Goal: Information Seeking & Learning: Learn about a topic

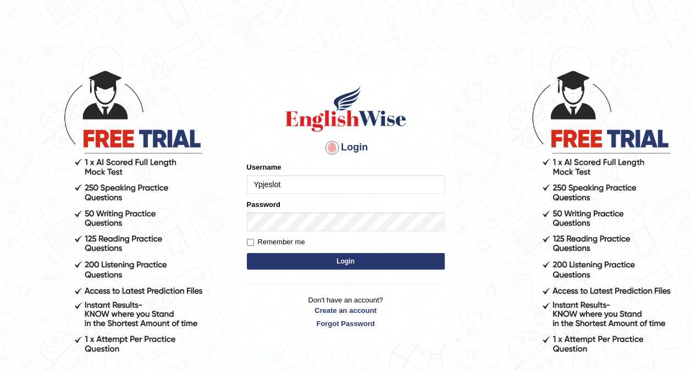
type input "Ypjeslot"
click at [245, 244] on div "Login Please fix the following errors: Username Ypjeslot Password Remember me L…" at bounding box center [345, 206] width 217 height 275
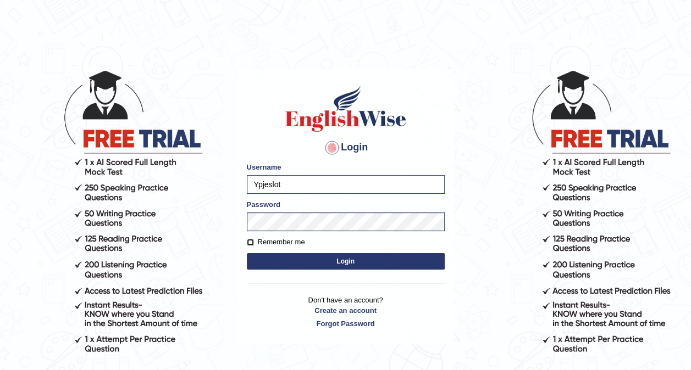
click at [251, 242] on input "Remember me" at bounding box center [250, 242] width 7 height 7
checkbox input "true"
click at [299, 264] on button "Login" at bounding box center [346, 261] width 198 height 16
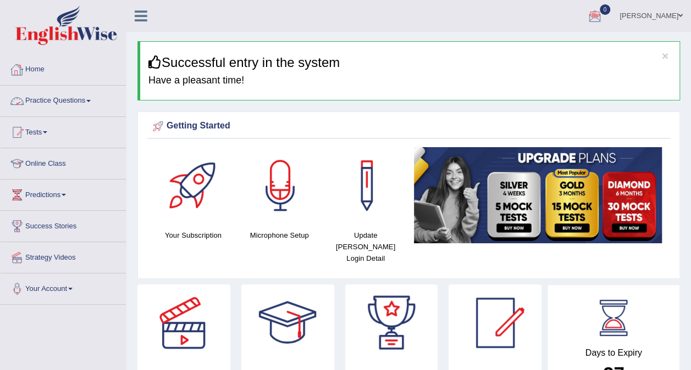
click at [93, 106] on link "Practice Questions" at bounding box center [63, 99] width 125 height 27
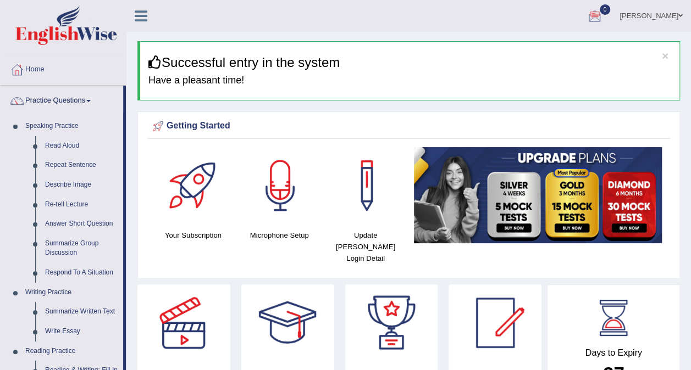
click at [670, 19] on link "[PERSON_NAME]" at bounding box center [651, 14] width 80 height 29
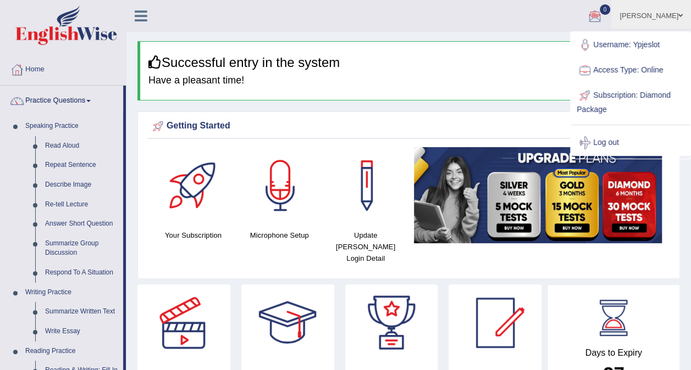
click at [670, 19] on link "[PERSON_NAME]" at bounding box center [651, 14] width 80 height 29
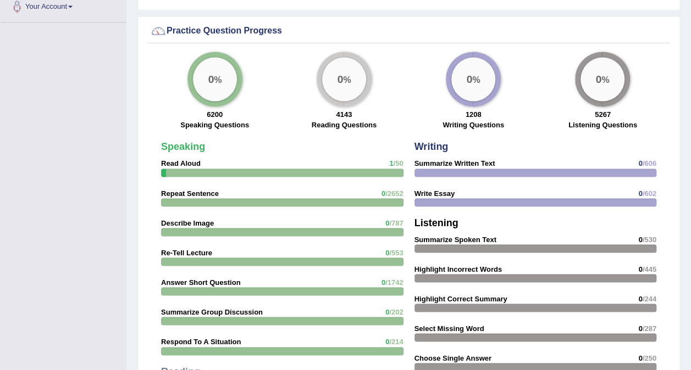
scroll to position [813, 0]
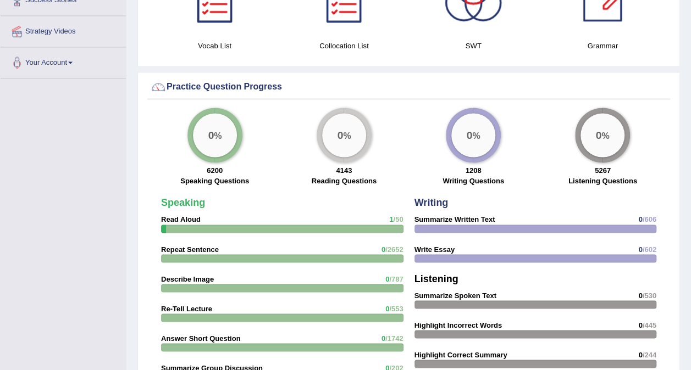
drag, startPoint x: 237, startPoint y: 209, endPoint x: 199, endPoint y: 212, distance: 37.5
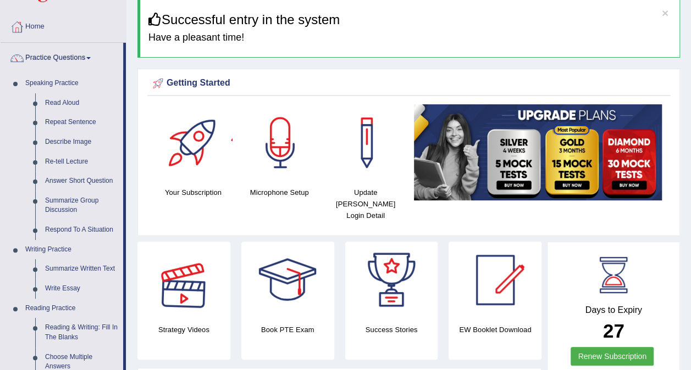
scroll to position [0, 0]
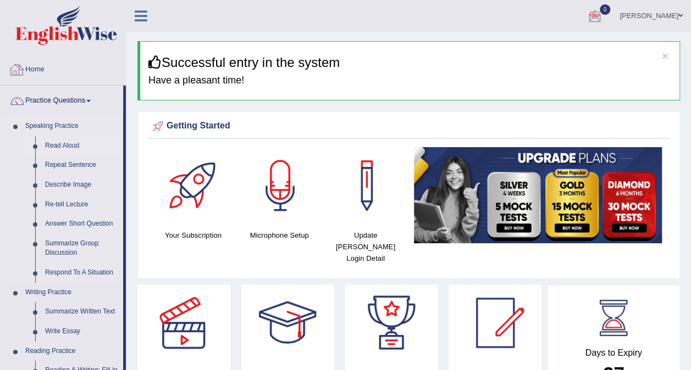
click at [77, 146] on link "Read Aloud" at bounding box center [81, 146] width 83 height 20
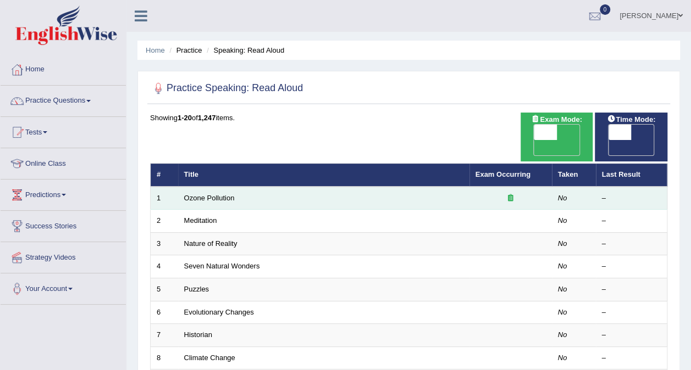
click at [343, 187] on td "Ozone Pollution" at bounding box center [323, 198] width 291 height 23
click at [454, 187] on td "Ozone Pollution" at bounding box center [323, 198] width 291 height 23
click at [510, 195] on icon at bounding box center [510, 198] width 5 height 7
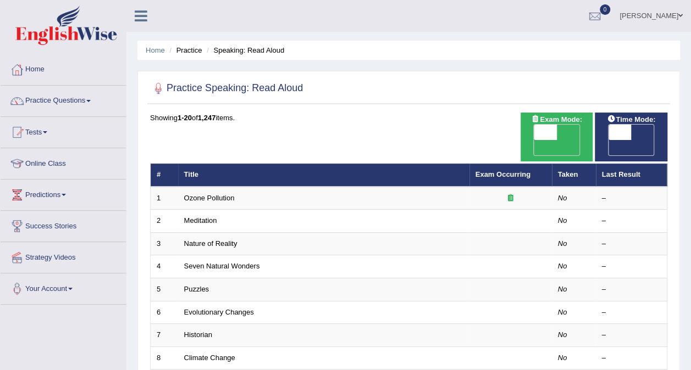
click at [608, 140] on span "OFF" at bounding box center [596, 147] width 23 height 15
checkbox input "true"
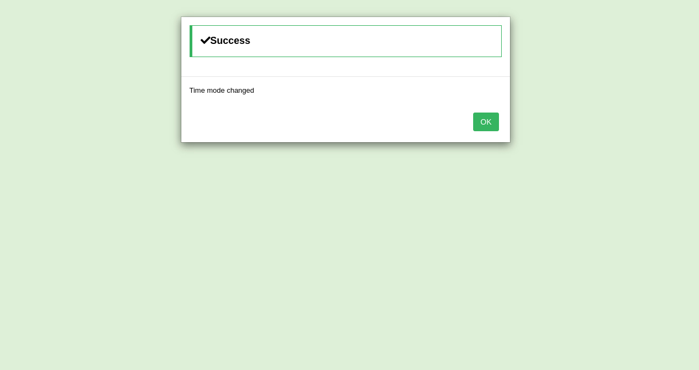
click at [484, 118] on button "OK" at bounding box center [485, 122] width 25 height 19
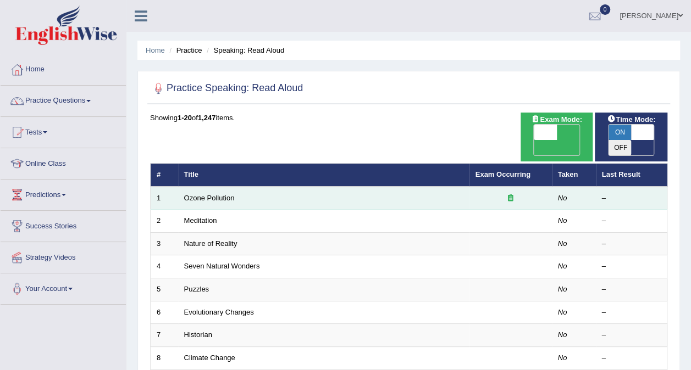
click at [424, 187] on td "Ozone Pollution" at bounding box center [323, 198] width 291 height 23
click at [225, 194] on link "Ozone Pollution" at bounding box center [209, 198] width 51 height 8
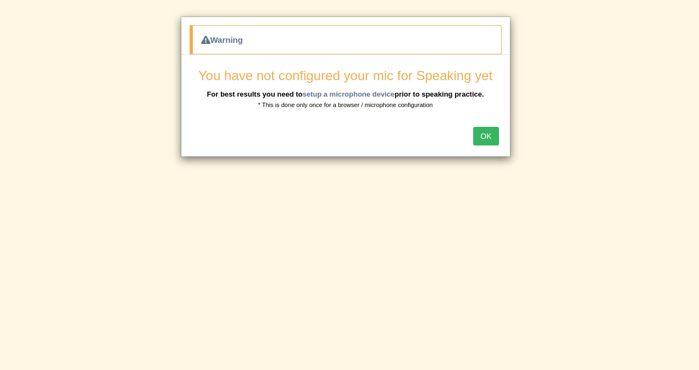
click at [491, 137] on button "OK" at bounding box center [485, 136] width 25 height 19
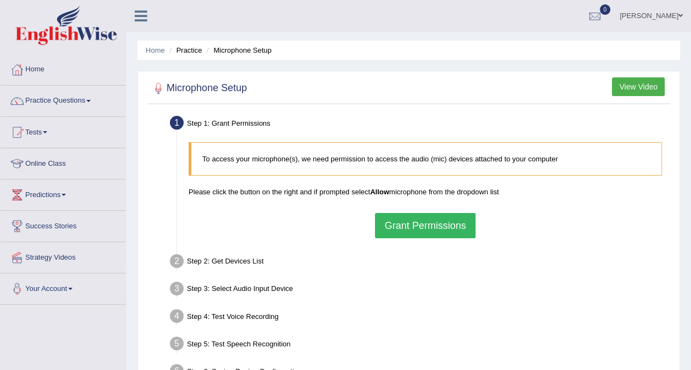
drag, startPoint x: 424, startPoint y: 224, endPoint x: 398, endPoint y: 240, distance: 30.1
click at [398, 240] on div "To access your microphone(s), we need permission to access the audio (mic) devi…" at bounding box center [425, 190] width 484 height 107
click at [399, 238] on div "To access your microphone(s), we need permission to access the audio (mic) devi…" at bounding box center [425, 190] width 484 height 107
click at [401, 225] on button "Grant Permissions" at bounding box center [425, 225] width 100 height 25
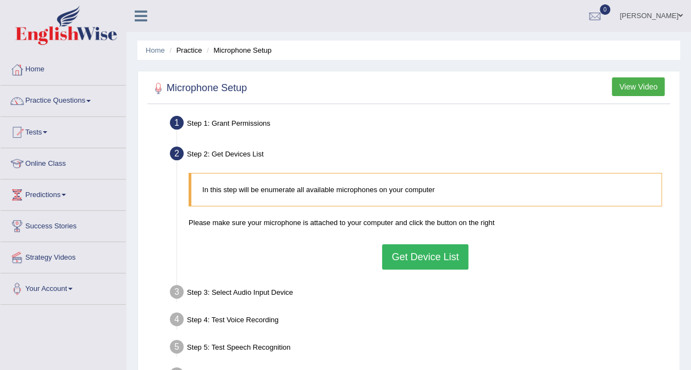
click at [459, 254] on button "Get Device List" at bounding box center [425, 257] width 86 height 25
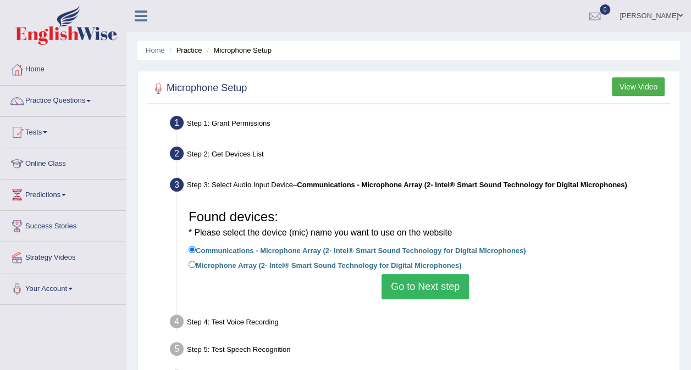
click at [406, 299] on div "Found devices: * Please select the device (mic) name you want to use on the web…" at bounding box center [425, 252] width 484 height 106
click at [406, 293] on button "Go to Next step" at bounding box center [424, 286] width 87 height 25
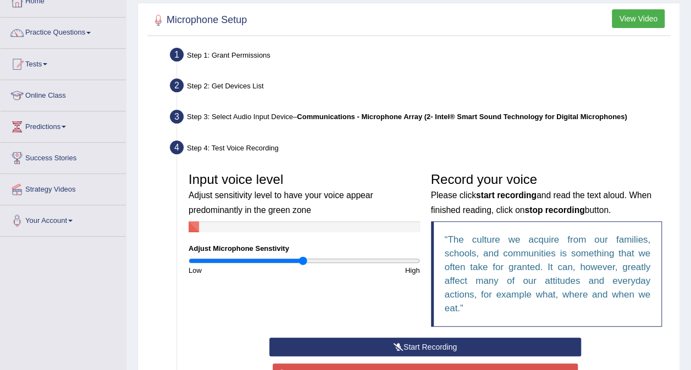
scroll to position [132, 0]
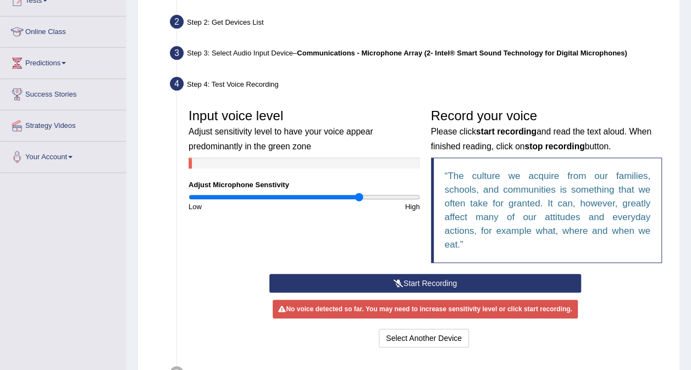
click at [358, 198] on input "range" at bounding box center [303, 197] width 231 height 9
click at [336, 199] on input "range" at bounding box center [303, 197] width 231 height 9
click at [399, 280] on icon at bounding box center [398, 284] width 10 height 8
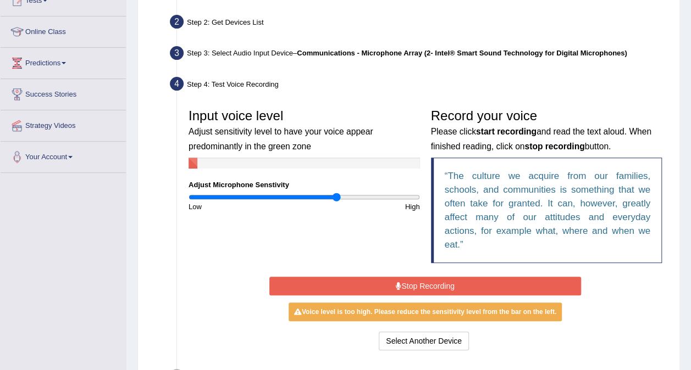
click at [399, 279] on button "Stop Recording" at bounding box center [425, 286] width 312 height 19
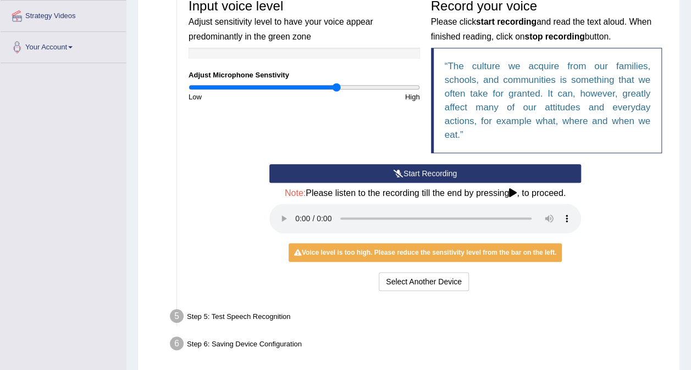
scroll to position [264, 0]
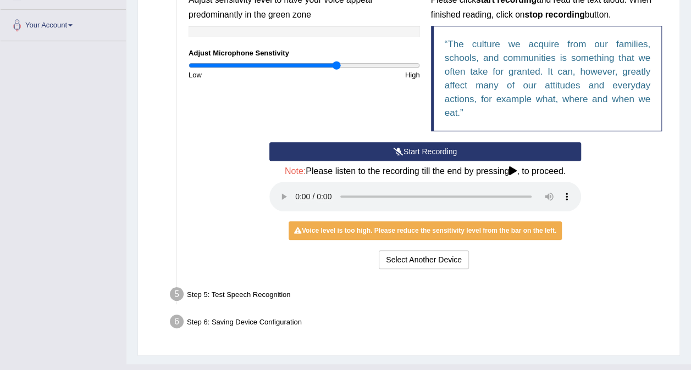
click at [286, 327] on div "Step 6: Saving Device Configuration" at bounding box center [419, 324] width 509 height 24
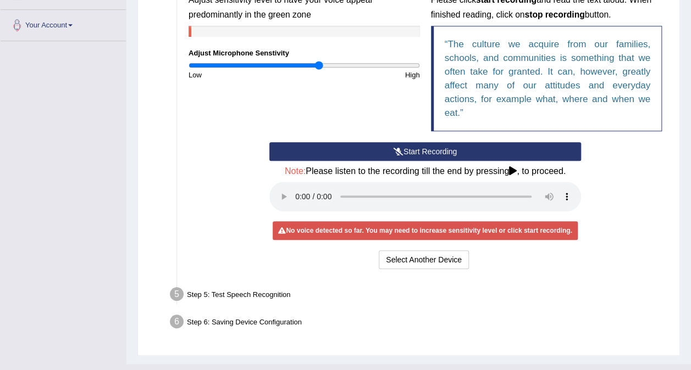
drag, startPoint x: 332, startPoint y: 66, endPoint x: 319, endPoint y: 67, distance: 13.2
type input "1.14"
click at [319, 67] on input "range" at bounding box center [303, 65] width 231 height 9
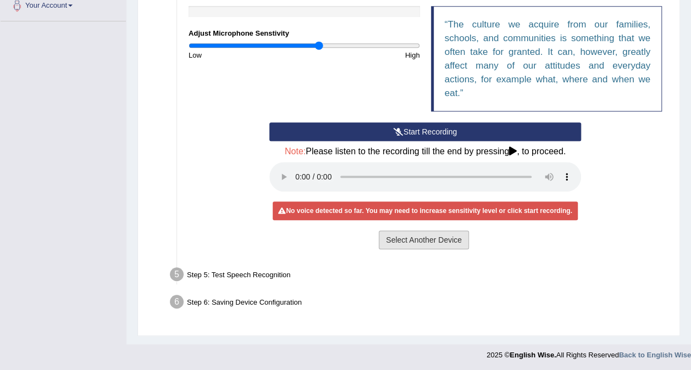
click at [415, 245] on button "Select Another Device" at bounding box center [424, 240] width 90 height 19
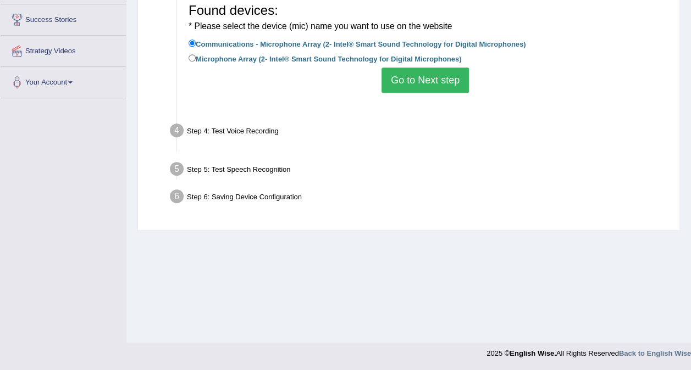
scroll to position [207, 0]
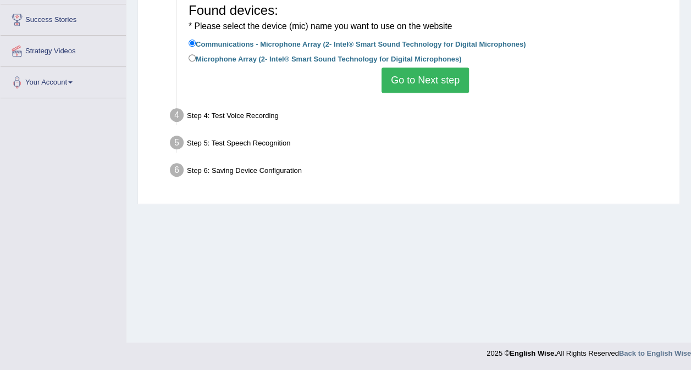
click at [258, 141] on div "Step 5: Test Speech Recognition" at bounding box center [419, 144] width 509 height 24
click at [407, 85] on button "Go to Next step" at bounding box center [424, 80] width 87 height 25
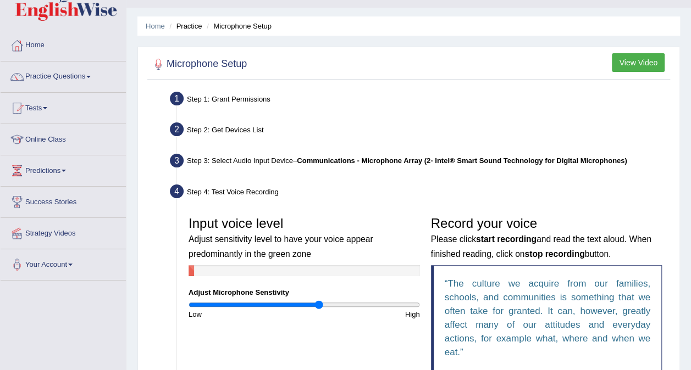
scroll to position [0, 0]
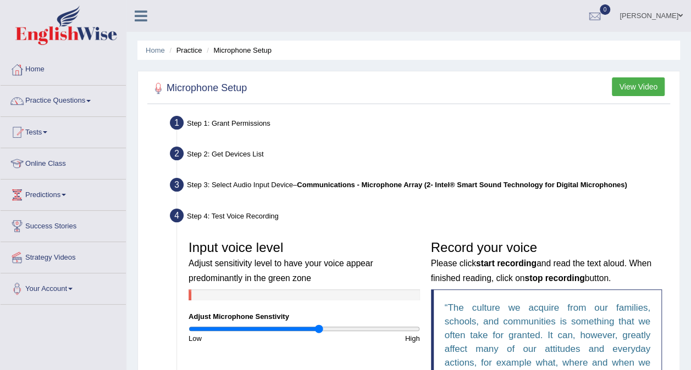
click at [645, 92] on button "View Video" at bounding box center [638, 86] width 53 height 19
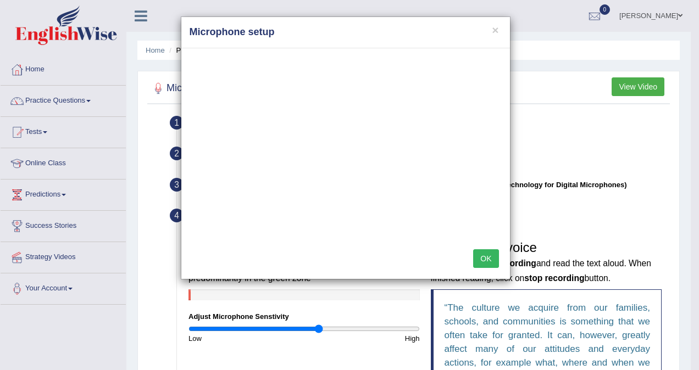
click at [485, 259] on button "OK" at bounding box center [485, 258] width 25 height 19
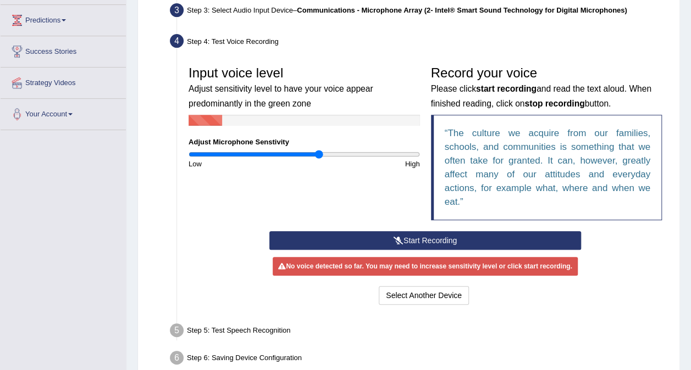
scroll to position [176, 0]
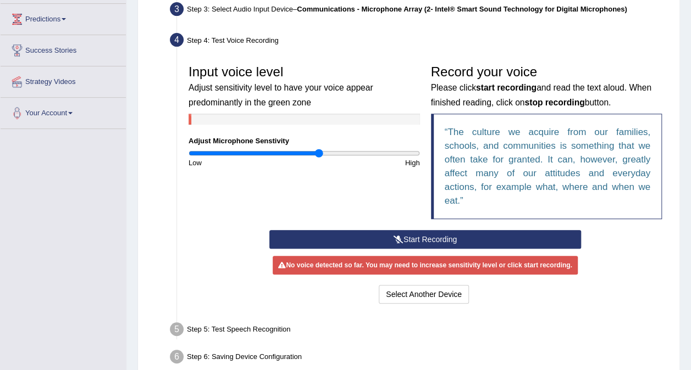
click at [395, 236] on icon at bounding box center [398, 240] width 10 height 8
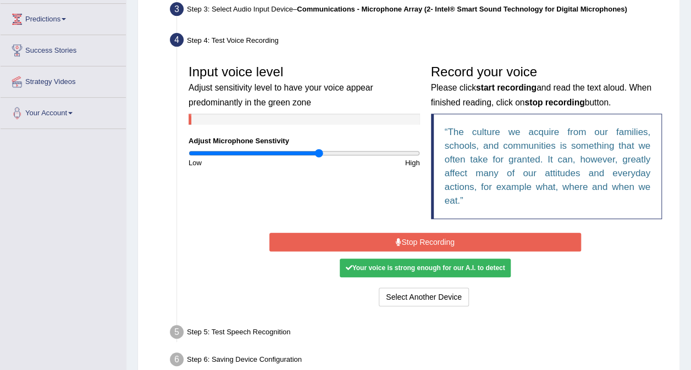
click at [436, 234] on button "Stop Recording" at bounding box center [425, 242] width 312 height 19
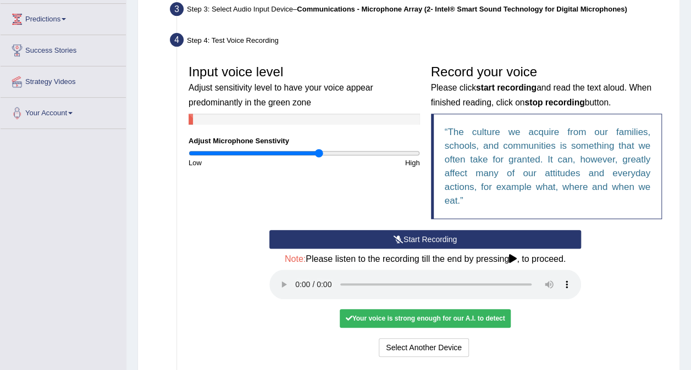
click at [514, 256] on icon at bounding box center [513, 258] width 8 height 9
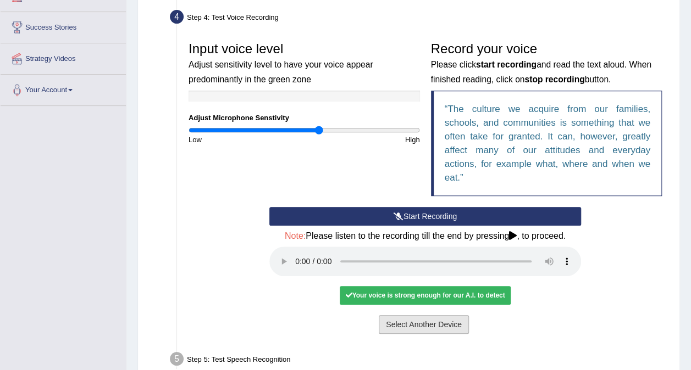
scroll to position [220, 0]
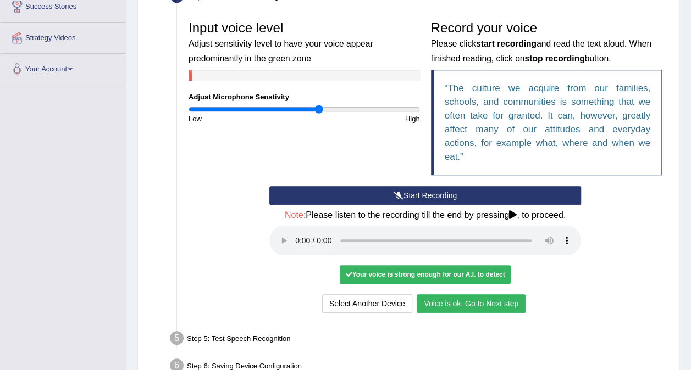
click at [424, 197] on button "Start Recording" at bounding box center [425, 195] width 312 height 19
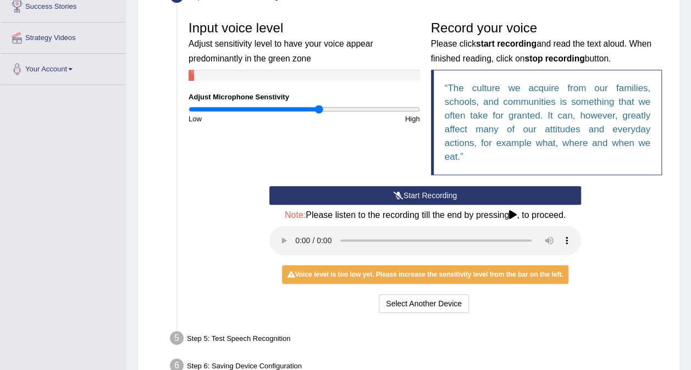
click at [396, 189] on button "Start Recording" at bounding box center [425, 195] width 312 height 19
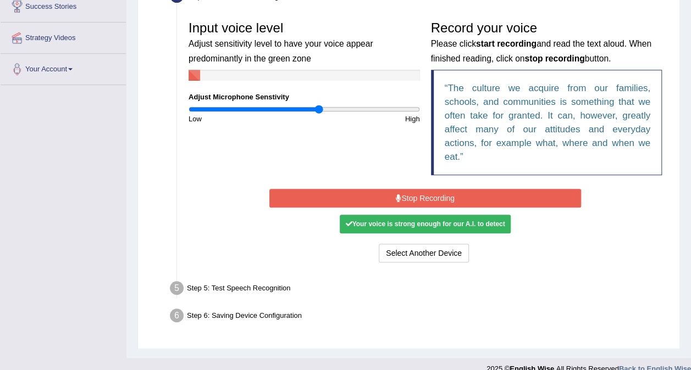
click at [404, 193] on button "Stop Recording" at bounding box center [425, 198] width 312 height 19
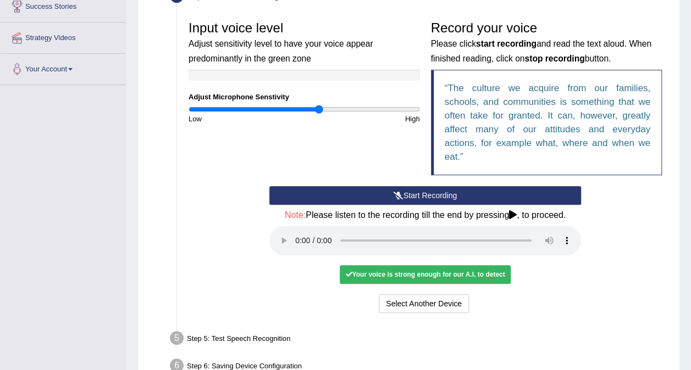
click at [470, 266] on div "Your voice is strong enough for our A.I. to detect" at bounding box center [425, 274] width 170 height 19
click at [468, 275] on div "Your voice is strong enough for our A.I. to detect" at bounding box center [425, 274] width 170 height 19
click at [507, 310] on div "Select Another Device Voice is ok. Go to Next step" at bounding box center [425, 305] width 312 height 21
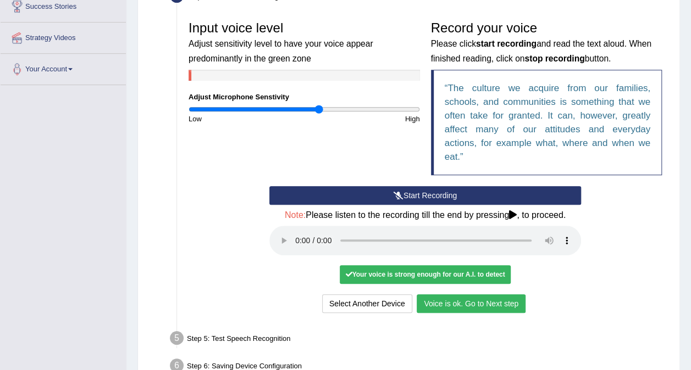
click at [500, 308] on button "Voice is ok. Go to Next step" at bounding box center [471, 304] width 109 height 19
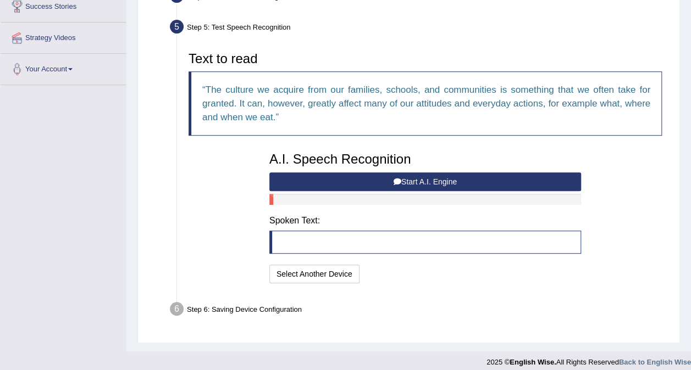
click at [384, 176] on button "Start A.I. Engine" at bounding box center [425, 182] width 312 height 19
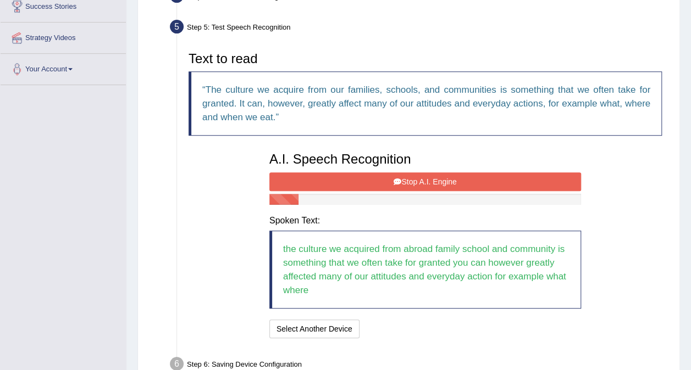
click at [384, 176] on button "Stop A.I. Engine" at bounding box center [425, 182] width 312 height 19
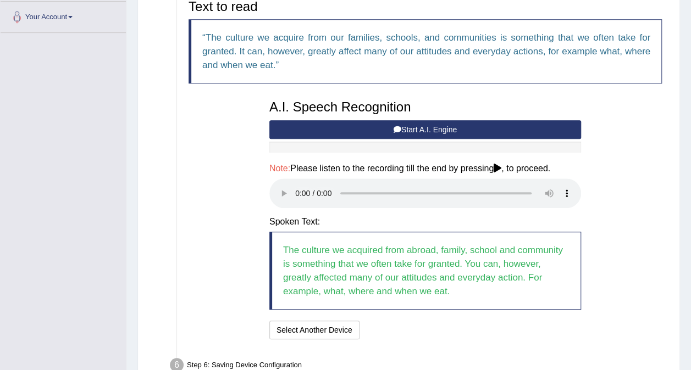
scroll to position [264, 0]
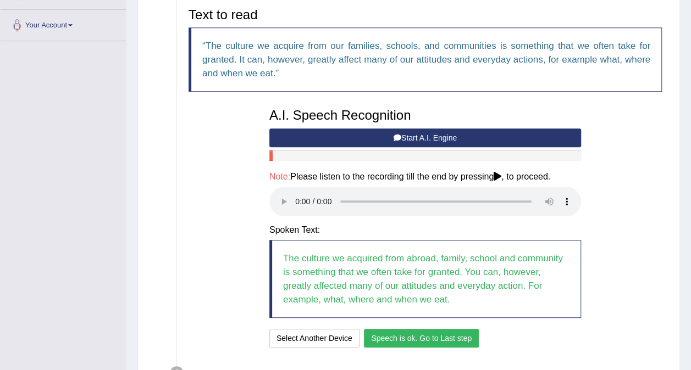
click at [408, 134] on button "Start A.I. Engine" at bounding box center [425, 138] width 312 height 19
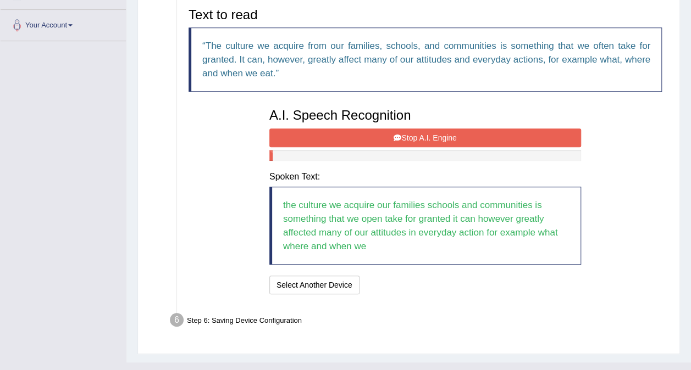
click at [380, 141] on button "Stop A.I. Engine" at bounding box center [425, 138] width 312 height 19
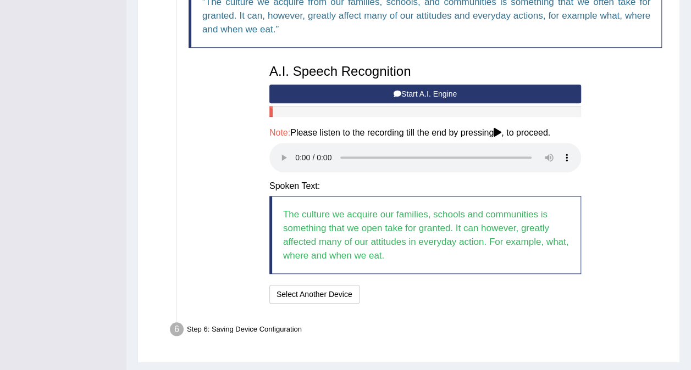
scroll to position [335, 0]
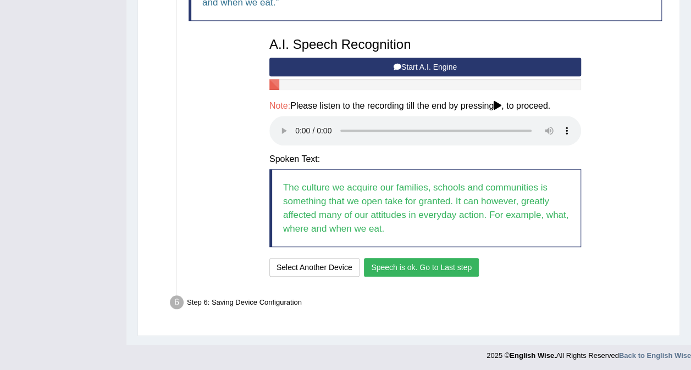
click at [405, 260] on button "Speech is ok. Go to Last step" at bounding box center [421, 267] width 115 height 19
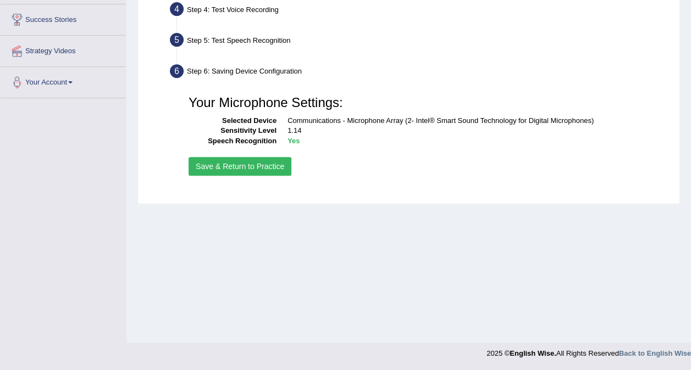
click at [243, 167] on button "Save & Return to Practice" at bounding box center [239, 166] width 103 height 19
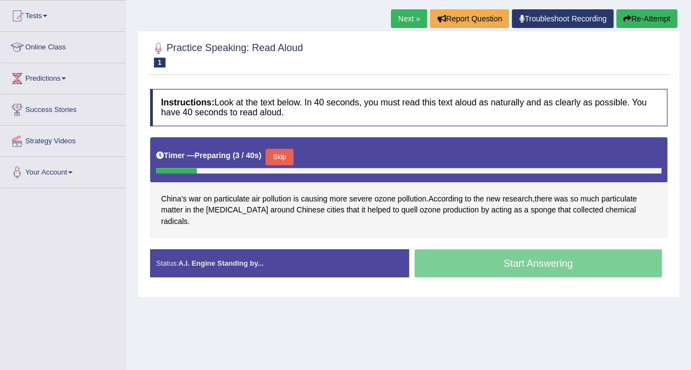
scroll to position [110, 0]
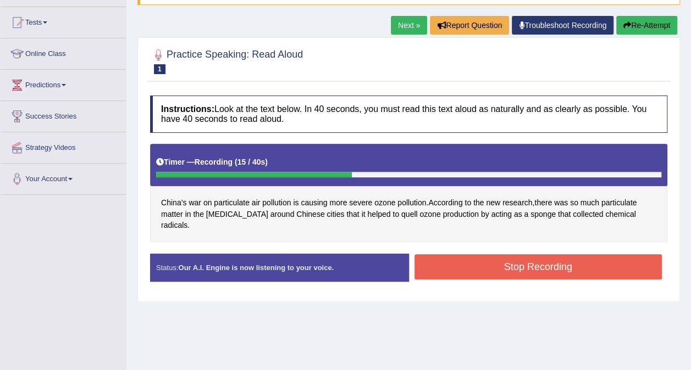
click at [497, 257] on button "Stop Recording" at bounding box center [538, 266] width 248 height 25
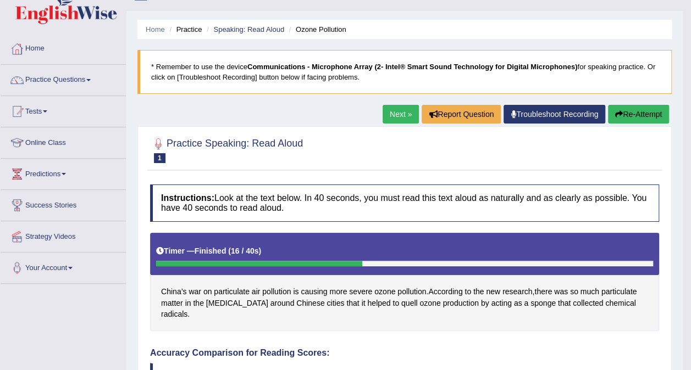
scroll to position [22, 0]
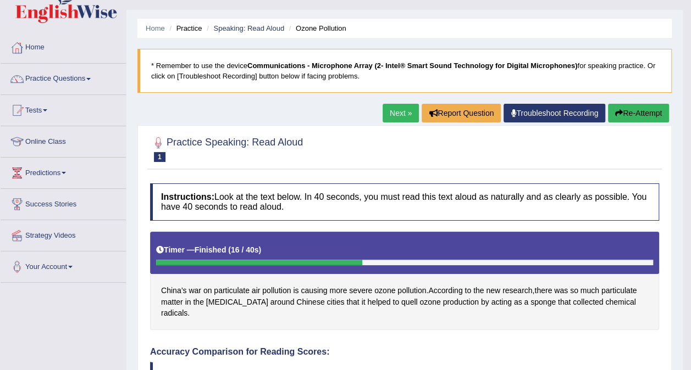
click at [634, 111] on button "Re-Attempt" at bounding box center [638, 113] width 61 height 19
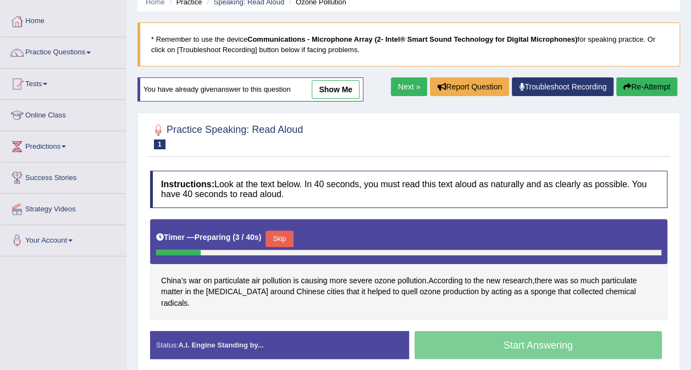
scroll to position [66, 0]
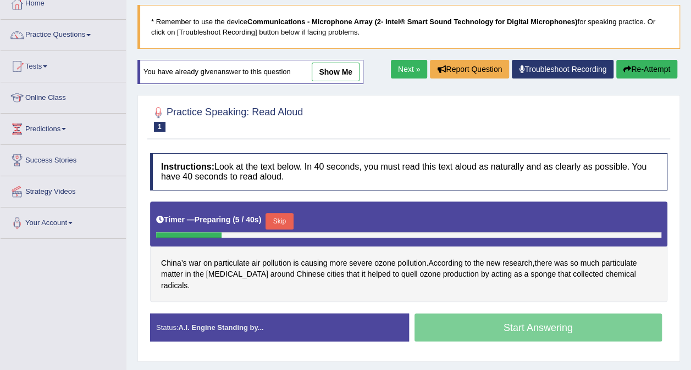
click at [544, 322] on div "Start Answering" at bounding box center [538, 329] width 259 height 31
click at [526, 318] on div "Start Answering" at bounding box center [538, 329] width 259 height 31
click at [513, 317] on div "Start Answering" at bounding box center [538, 329] width 259 height 31
click at [307, 314] on div "Status: A.I. Engine Standing by..." at bounding box center [279, 328] width 259 height 28
click at [277, 217] on button "Skip" at bounding box center [278, 221] width 27 height 16
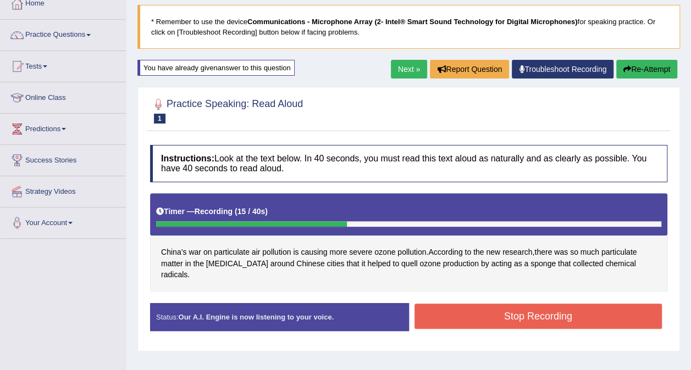
click at [473, 304] on button "Stop Recording" at bounding box center [538, 316] width 248 height 25
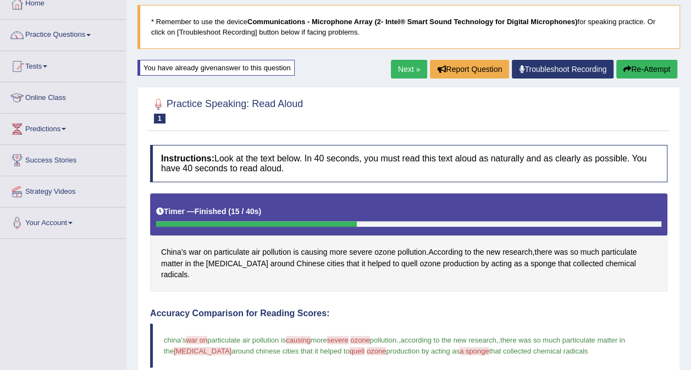
click at [609, 262] on body "Toggle navigation Home Practice Questions Speaking Practice Read Aloud Repeat S…" at bounding box center [345, 119] width 691 height 370
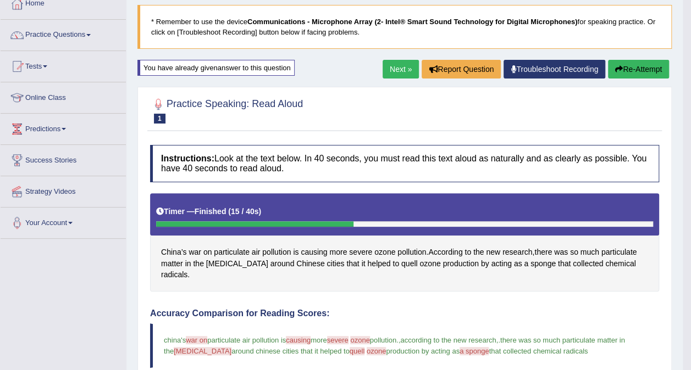
click at [187, 269] on span "radicals" at bounding box center [174, 275] width 26 height 12
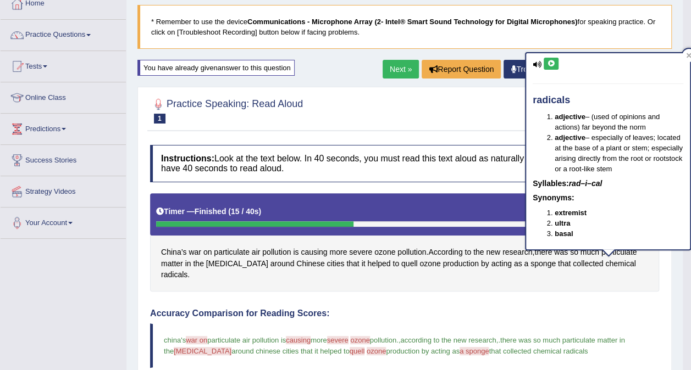
click at [532, 62] on icon at bounding box center [536, 64] width 9 height 7
click at [538, 64] on icon at bounding box center [536, 64] width 9 height 7
click at [551, 62] on icon at bounding box center [551, 63] width 8 height 7
click at [601, 270] on div "China’s war on particulate air pollution is causing more severe ozone pollution…" at bounding box center [404, 242] width 509 height 98
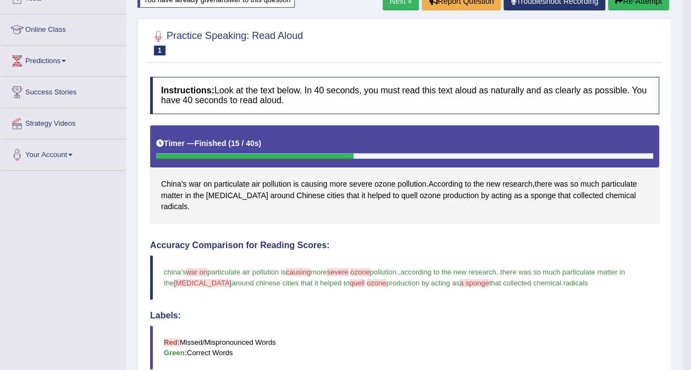
scroll to position [0, 0]
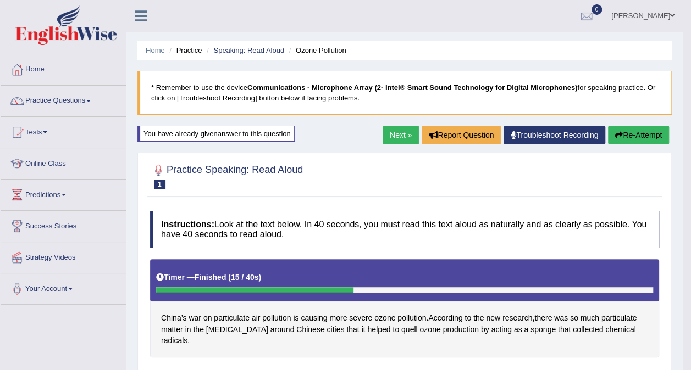
click at [390, 130] on link "Next »" at bounding box center [400, 135] width 36 height 19
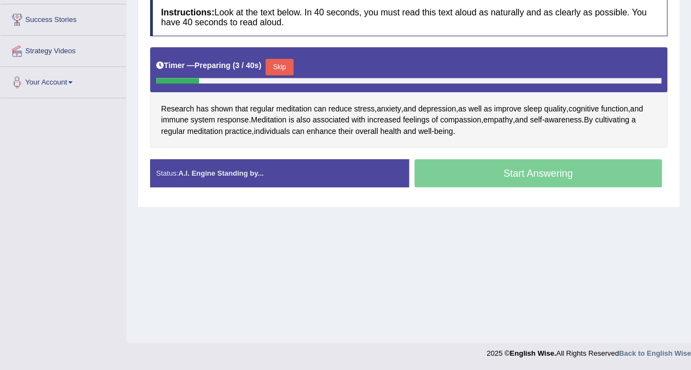
click at [286, 68] on button "Skip" at bounding box center [278, 67] width 27 height 16
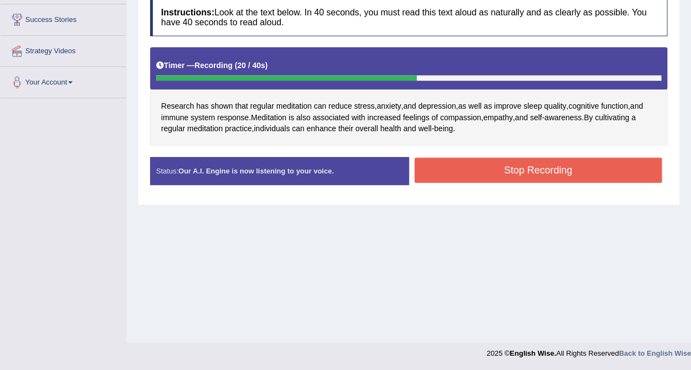
click at [486, 166] on button "Stop Recording" at bounding box center [538, 170] width 248 height 25
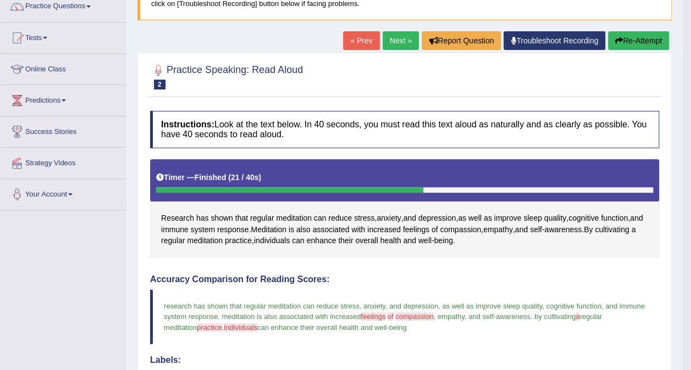
scroll to position [97, 0]
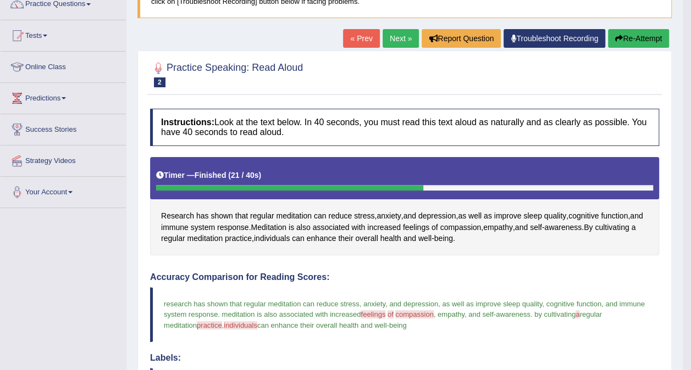
click at [402, 36] on link "Next »" at bounding box center [400, 38] width 36 height 19
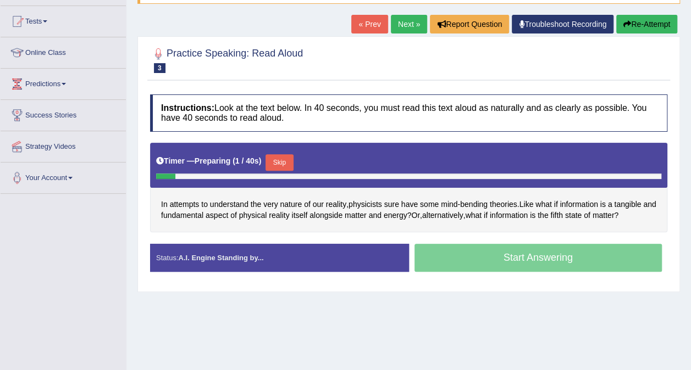
scroll to position [110, 0]
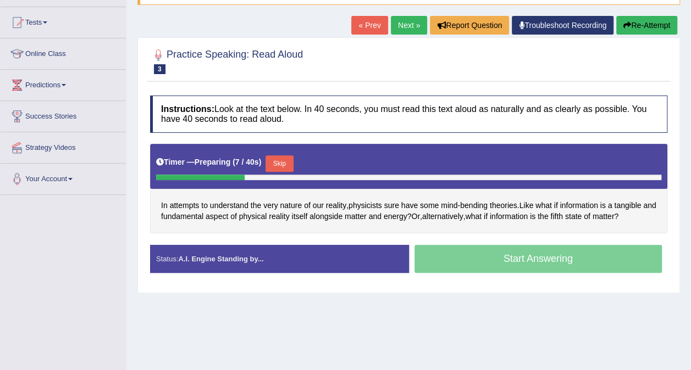
click at [279, 165] on button "Skip" at bounding box center [278, 164] width 27 height 16
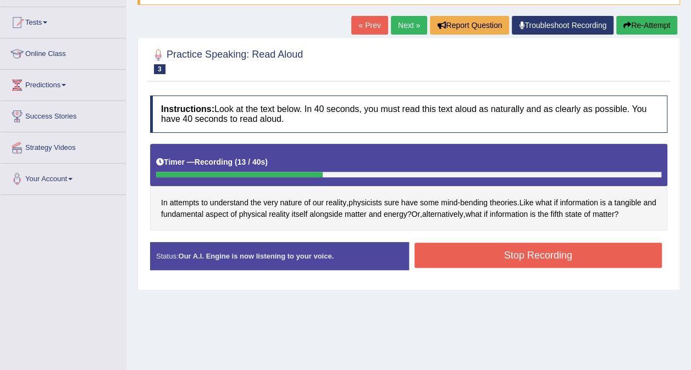
click at [635, 24] on button "Re-Attempt" at bounding box center [646, 25] width 61 height 19
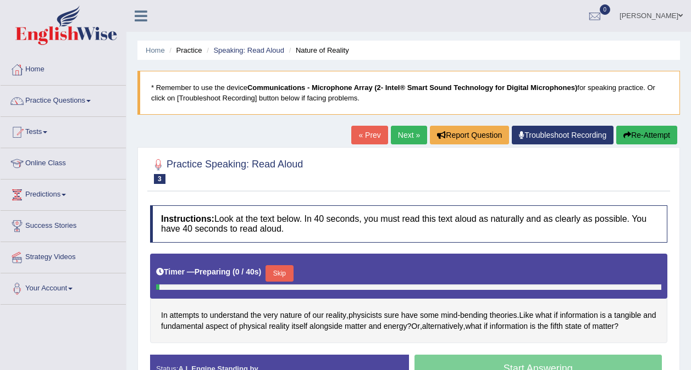
scroll to position [110, 0]
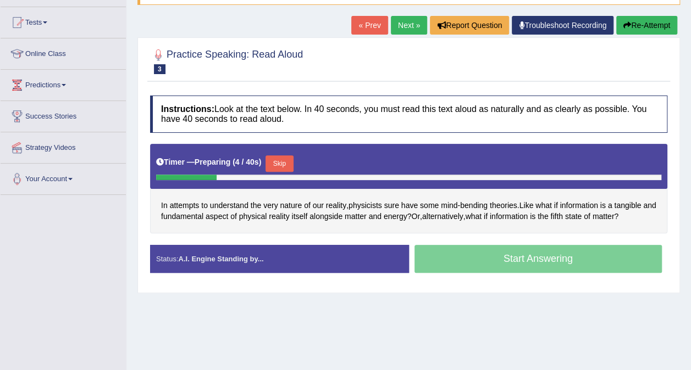
click at [608, 21] on link "Troubleshoot Recording" at bounding box center [563, 25] width 102 height 19
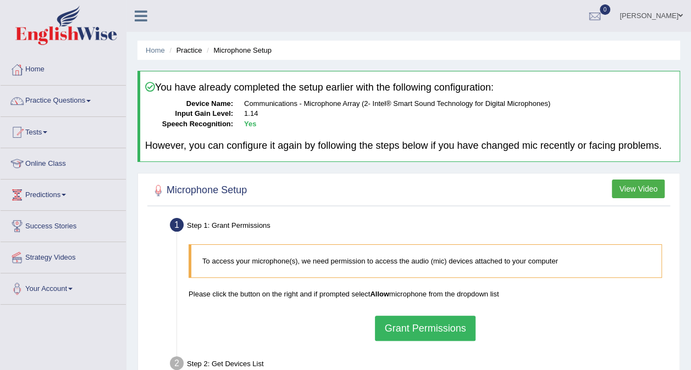
click at [609, 57] on ul "Home Practice Microphone Setup" at bounding box center [408, 50] width 542 height 19
click at [85, 101] on link "Practice Questions" at bounding box center [63, 99] width 125 height 27
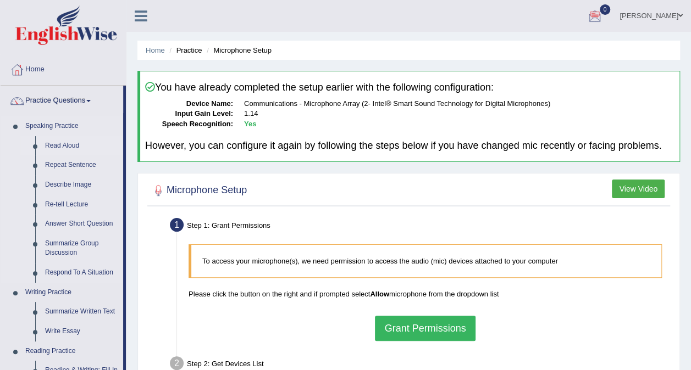
click at [66, 146] on link "Read Aloud" at bounding box center [81, 146] width 83 height 20
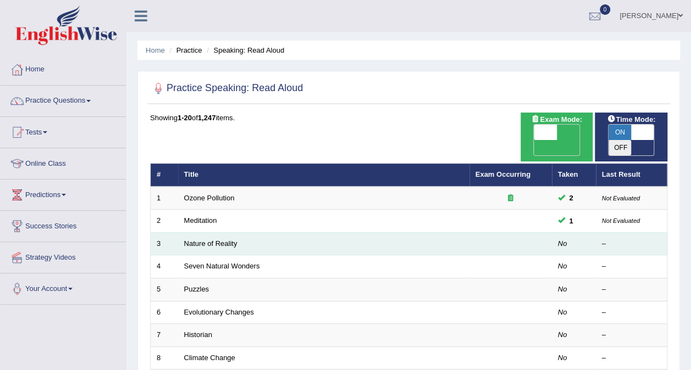
click at [467, 232] on td "Nature of Reality" at bounding box center [323, 243] width 291 height 23
click at [199, 240] on link "Nature of Reality" at bounding box center [210, 244] width 53 height 8
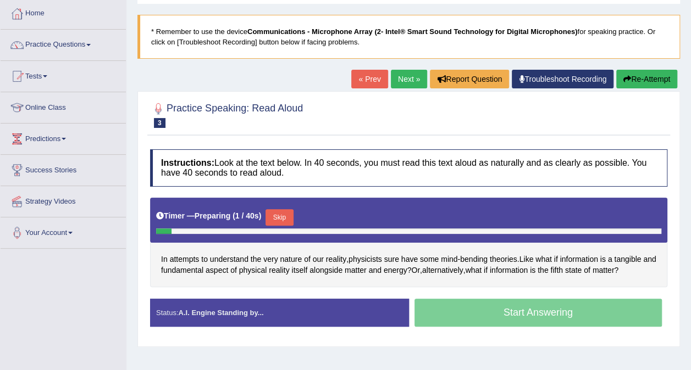
scroll to position [88, 0]
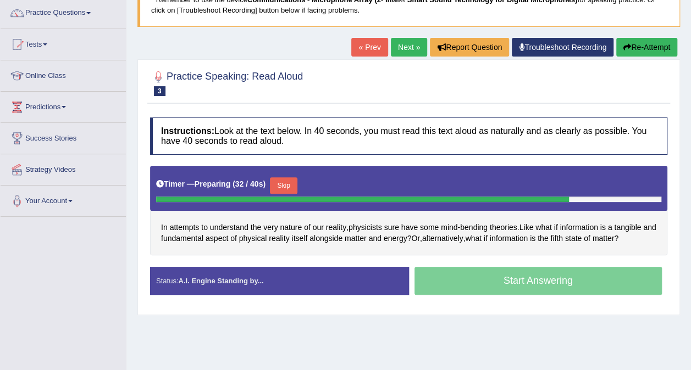
click at [526, 290] on div "Start Answering" at bounding box center [538, 282] width 259 height 31
click at [281, 179] on button "Skip" at bounding box center [283, 185] width 27 height 16
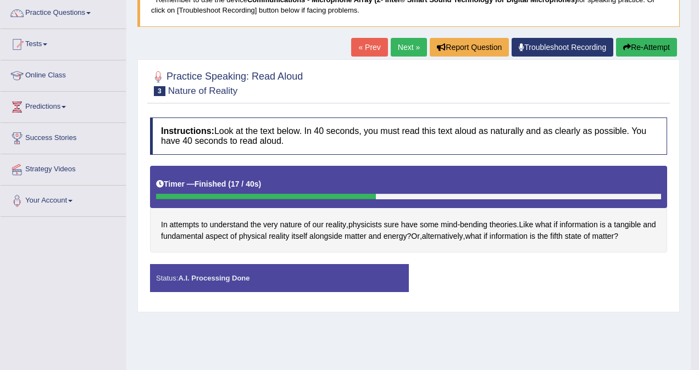
click at [466, 278] on body "Toggle navigation Home Practice Questions Speaking Practice Read Aloud Repeat S…" at bounding box center [349, 97] width 699 height 370
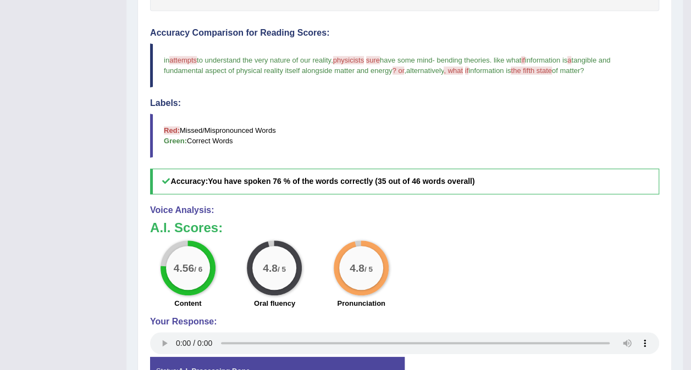
scroll to position [352, 0]
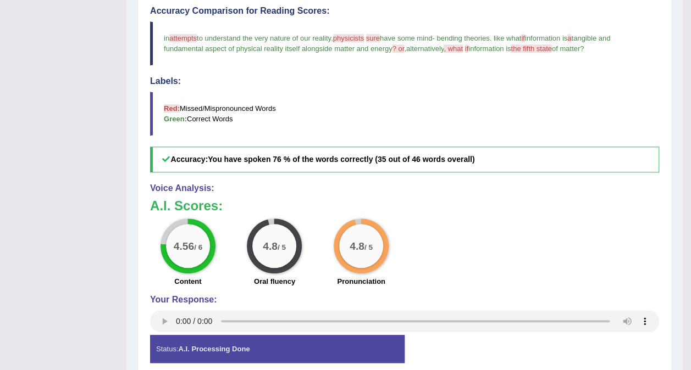
click at [187, 34] on span "attempts" at bounding box center [182, 38] width 27 height 8
click at [182, 37] on span "attempts" at bounding box center [182, 38] width 27 height 8
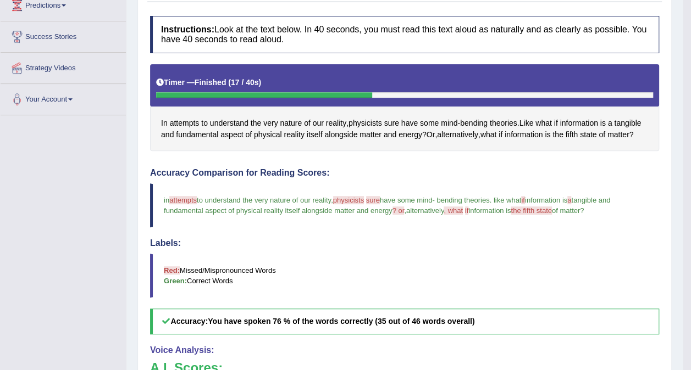
scroll to position [44, 0]
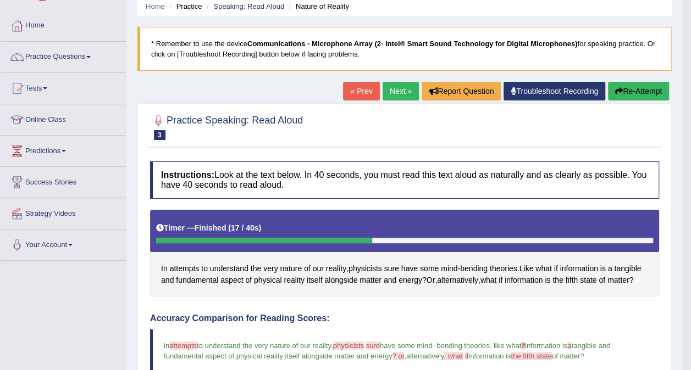
click at [185, 342] on span "attempts" at bounding box center [182, 346] width 27 height 8
click at [183, 345] on span "attempts" at bounding box center [182, 346] width 27 height 8
click at [221, 344] on span "to understand the very nature of our reality" at bounding box center [264, 346] width 134 height 8
click at [179, 342] on span "attempts" at bounding box center [182, 346] width 27 height 8
click at [349, 343] on span "physicists" at bounding box center [348, 346] width 31 height 8
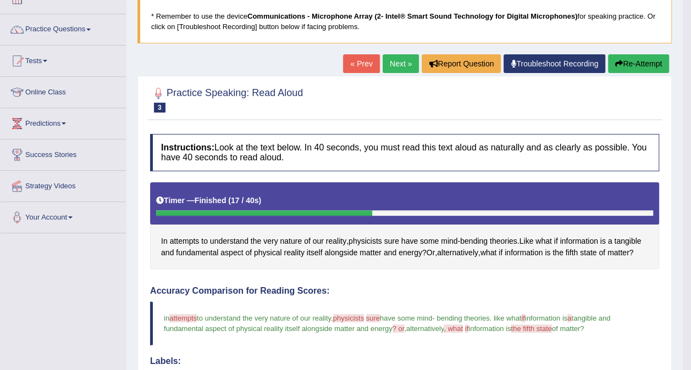
scroll to position [88, 0]
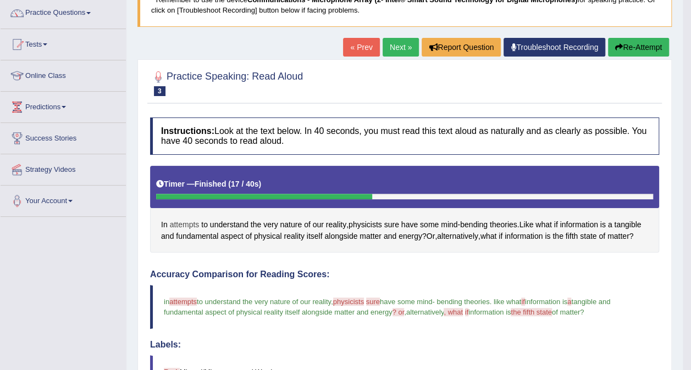
click at [182, 224] on span "attempts" at bounding box center [185, 225] width 30 height 12
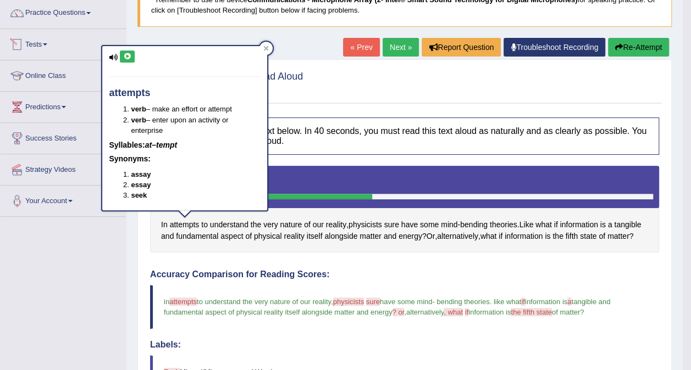
click at [124, 58] on icon at bounding box center [127, 56] width 8 height 7
click at [129, 54] on icon at bounding box center [127, 56] width 8 height 7
click at [129, 281] on div "Home Practice Speaking: Read Aloud Nature of Reality * Remember to use the devi…" at bounding box center [404, 283] width 556 height 743
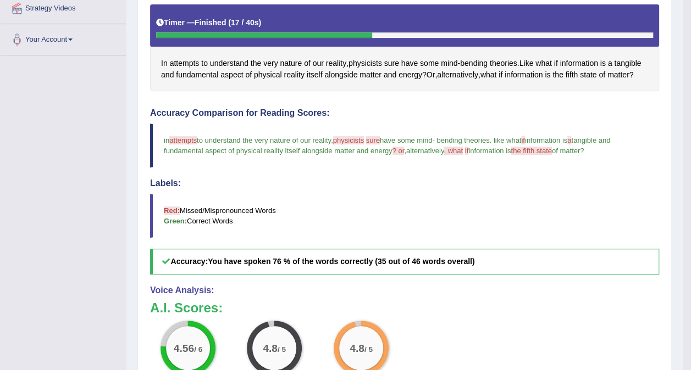
scroll to position [90, 0]
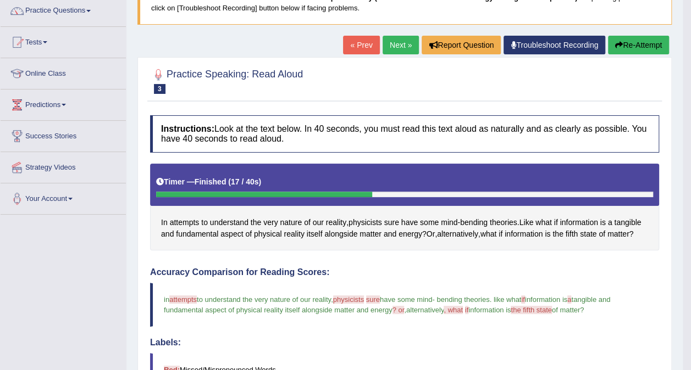
click at [619, 42] on icon "button" at bounding box center [619, 45] width 8 height 8
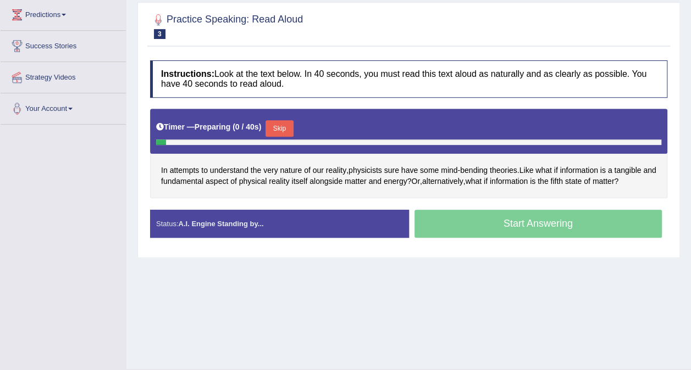
scroll to position [181, 0]
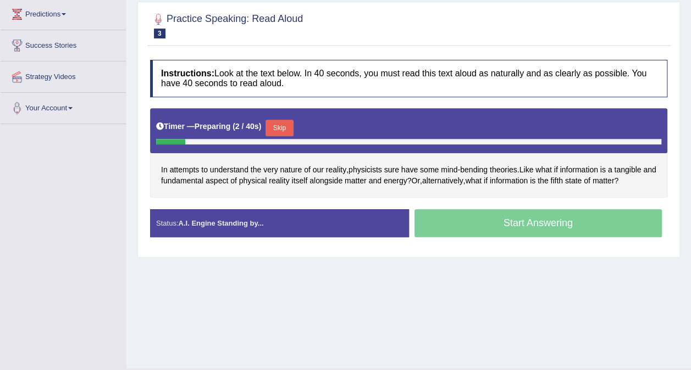
click at [280, 120] on button "Skip" at bounding box center [278, 128] width 27 height 16
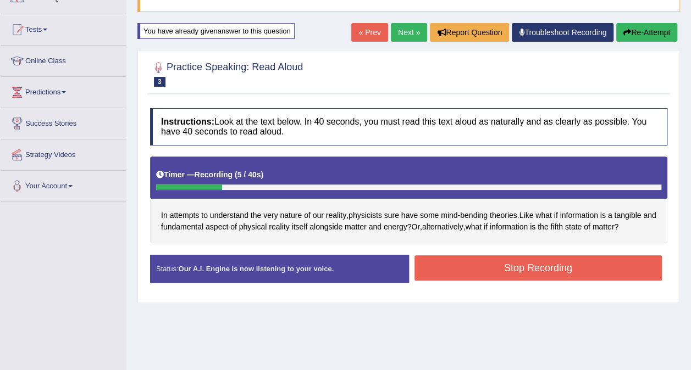
scroll to position [71, 0]
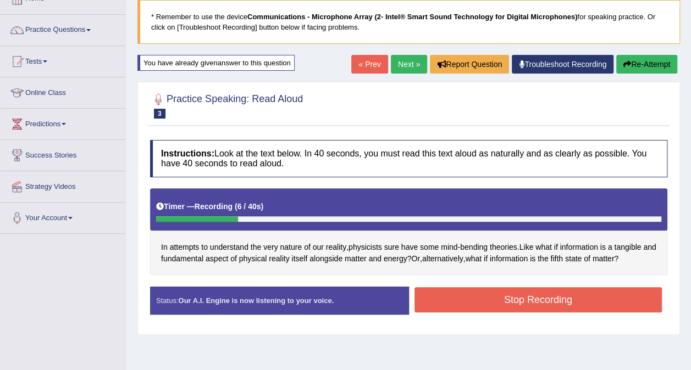
click at [629, 71] on button "Re-Attempt" at bounding box center [646, 64] width 61 height 19
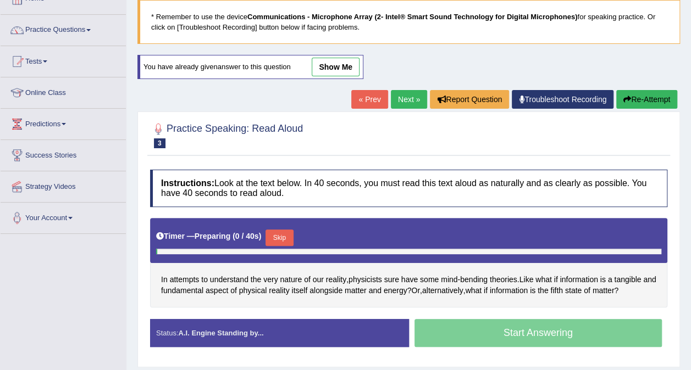
scroll to position [71, 0]
click at [284, 236] on button "Skip" at bounding box center [278, 238] width 27 height 16
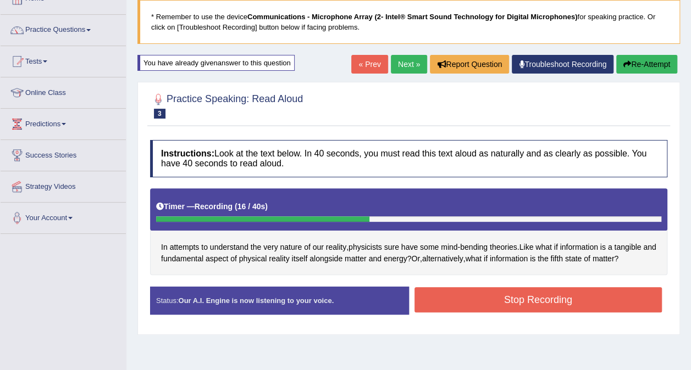
click at [525, 301] on button "Stop Recording" at bounding box center [538, 299] width 248 height 25
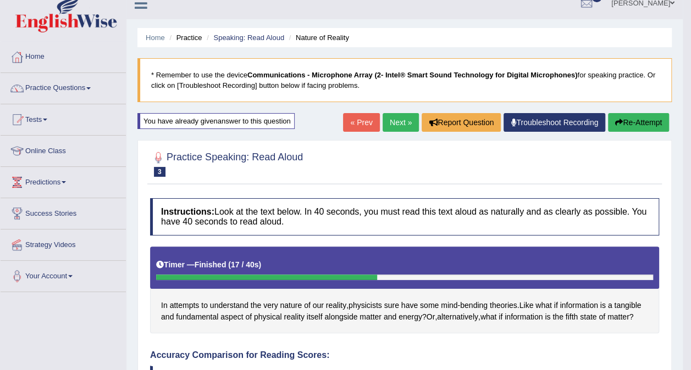
scroll to position [0, 0]
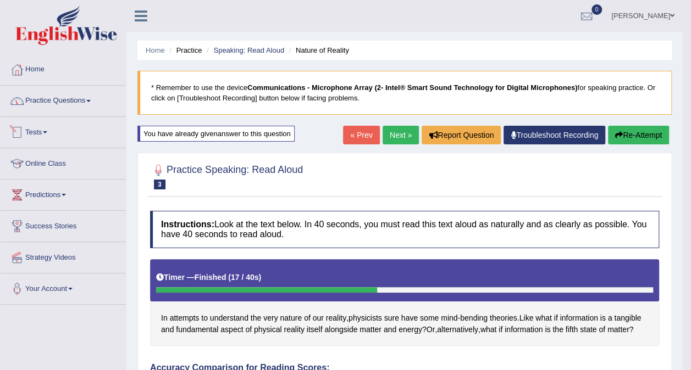
click at [74, 106] on link "Practice Questions" at bounding box center [63, 99] width 125 height 27
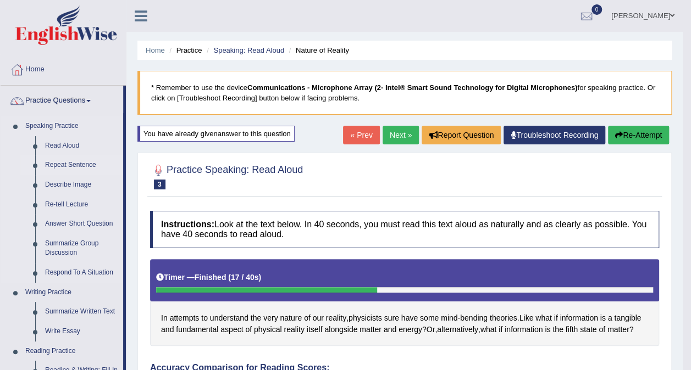
click at [62, 158] on link "Repeat Sentence" at bounding box center [81, 166] width 83 height 20
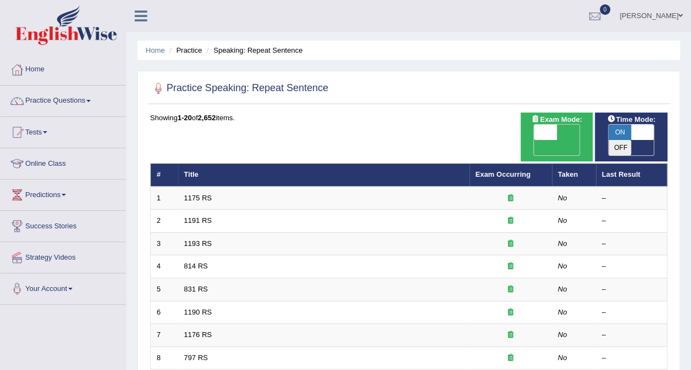
click at [623, 132] on span "ON" at bounding box center [619, 132] width 23 height 15
checkbox input "false"
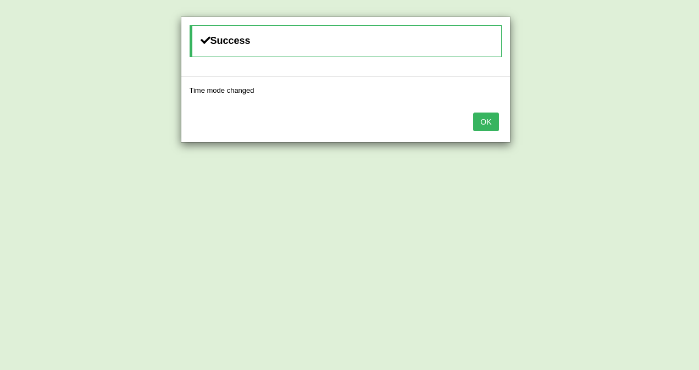
click at [489, 119] on button "OK" at bounding box center [485, 122] width 25 height 19
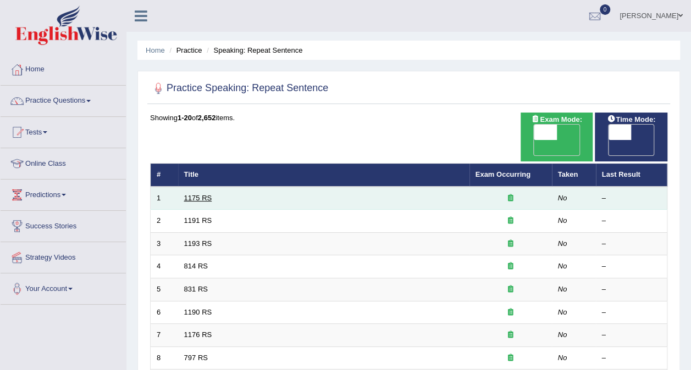
click at [191, 194] on link "1175 RS" at bounding box center [198, 198] width 28 height 8
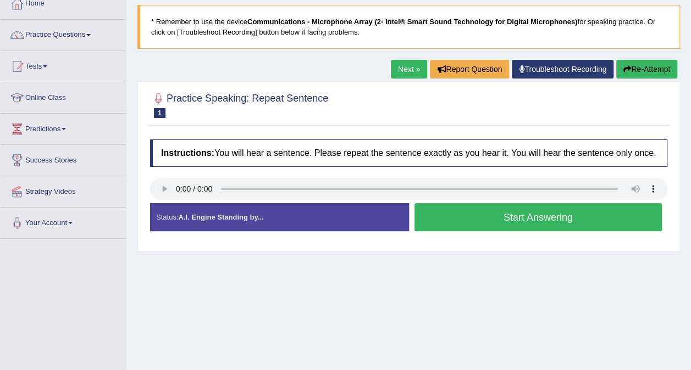
click at [493, 214] on button "Start Answering" at bounding box center [538, 217] width 248 height 28
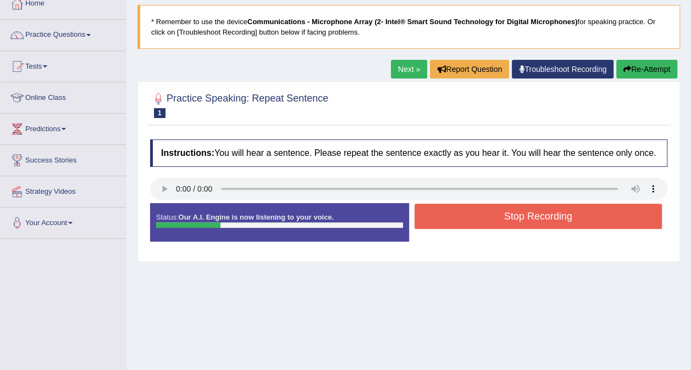
click at [493, 214] on button "Stop Recording" at bounding box center [538, 216] width 248 height 25
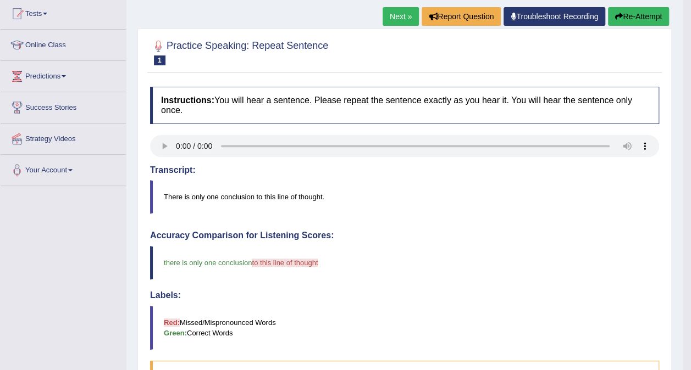
scroll to position [116, 0]
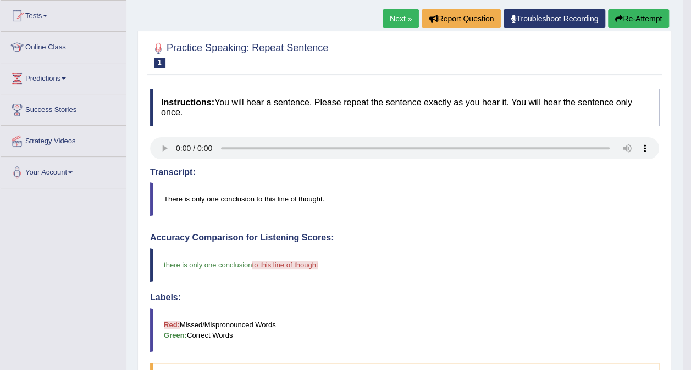
click at [398, 19] on link "Next »" at bounding box center [400, 18] width 36 height 19
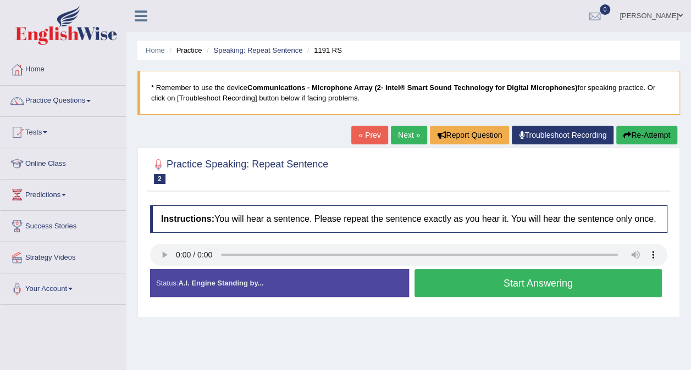
click at [515, 281] on button "Start Answering" at bounding box center [538, 283] width 248 height 28
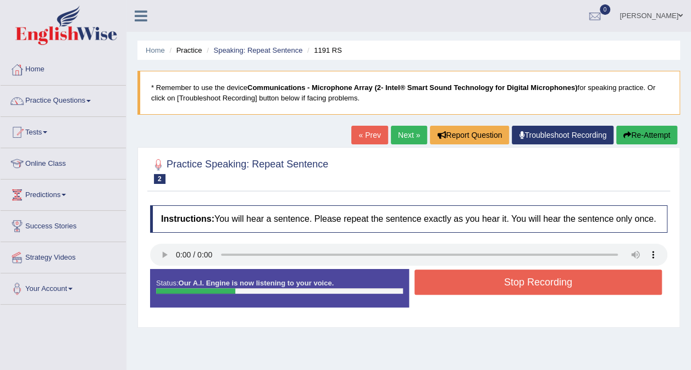
click at [515, 281] on button "Stop Recording" at bounding box center [538, 282] width 248 height 25
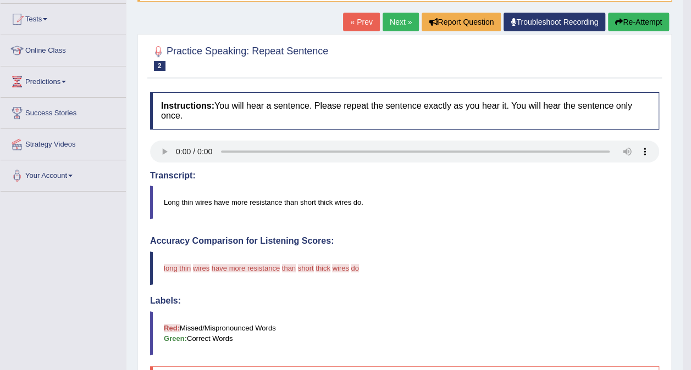
scroll to position [51, 0]
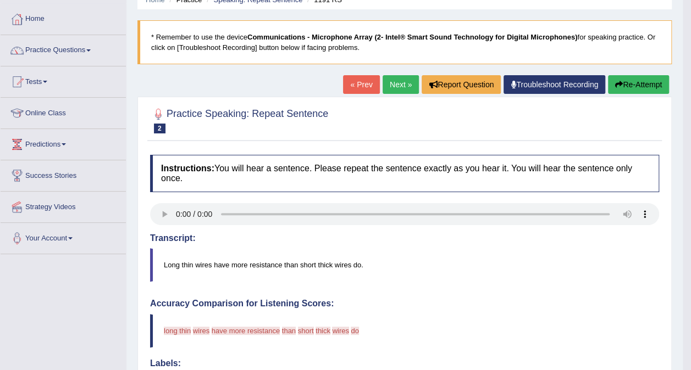
click at [400, 82] on link "Next »" at bounding box center [400, 84] width 36 height 19
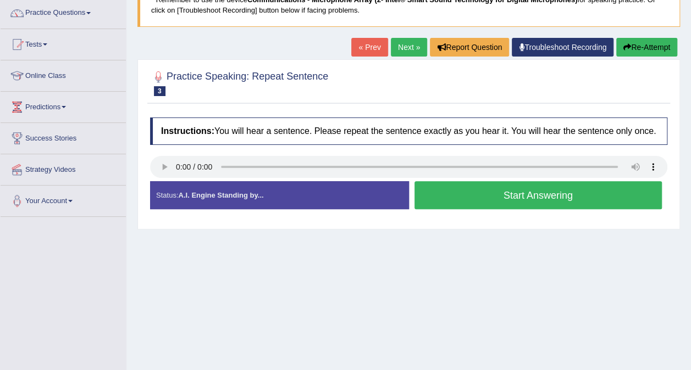
click at [493, 191] on button "Start Answering" at bounding box center [538, 195] width 248 height 28
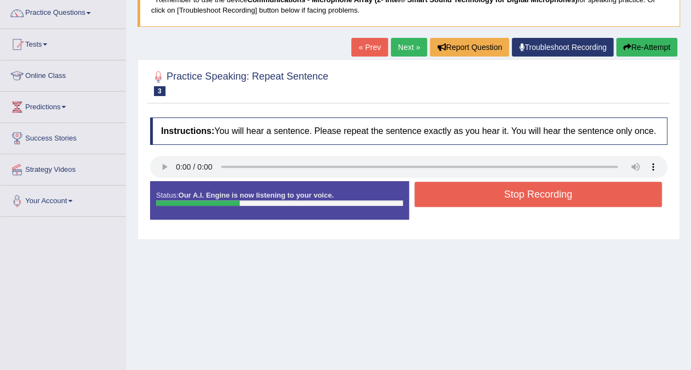
click at [493, 191] on button "Stop Recording" at bounding box center [538, 194] width 248 height 25
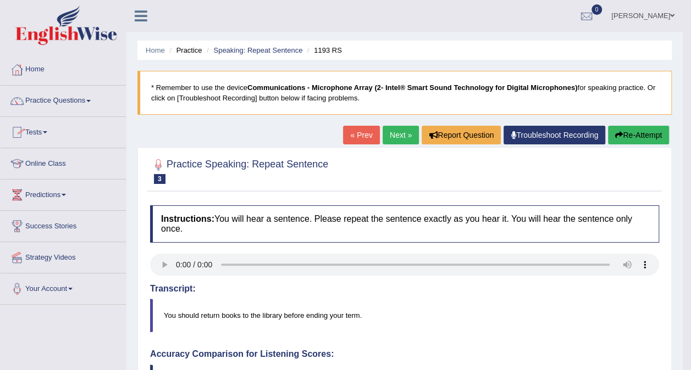
click at [57, 136] on link "Tests" at bounding box center [63, 130] width 125 height 27
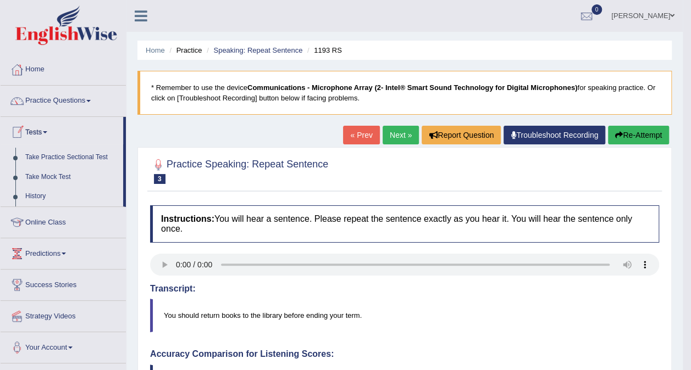
click at [52, 127] on link "Tests" at bounding box center [62, 130] width 123 height 27
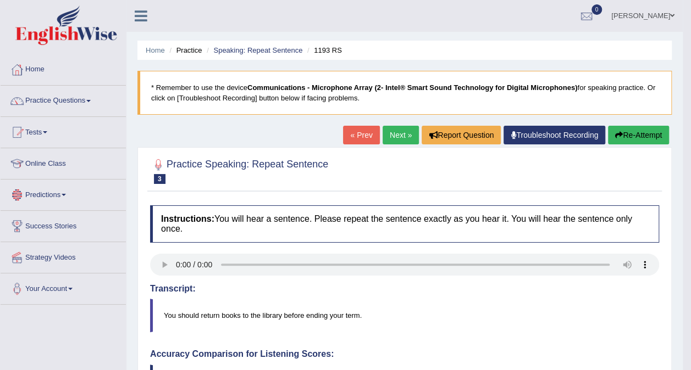
click at [66, 194] on span at bounding box center [64, 195] width 4 height 2
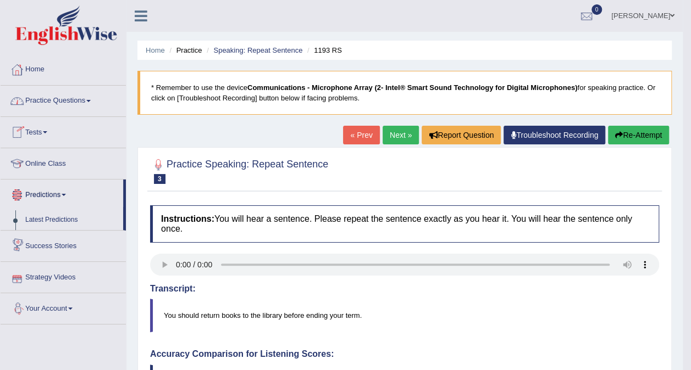
click at [60, 280] on link "Strategy Videos" at bounding box center [63, 275] width 125 height 27
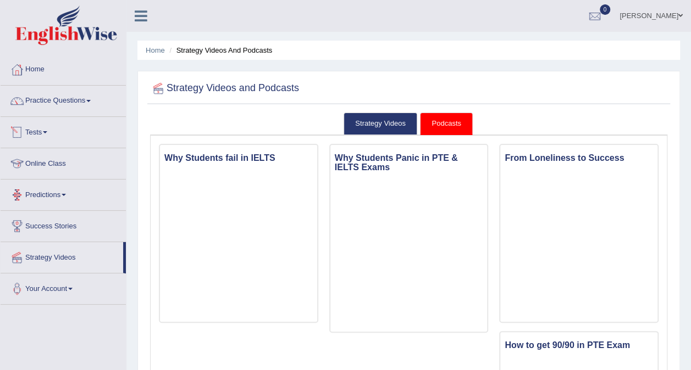
click at [57, 157] on link "Online Class" at bounding box center [63, 161] width 125 height 27
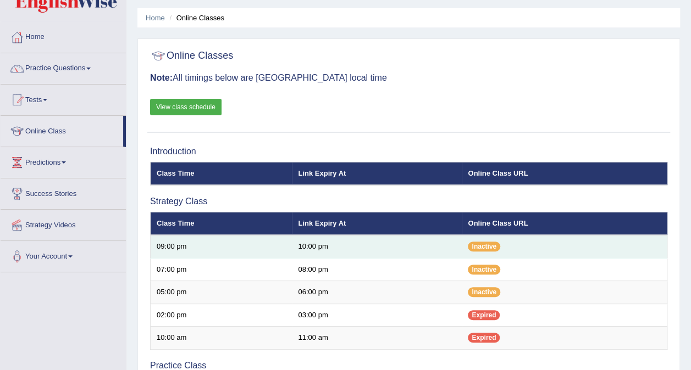
scroll to position [30, 0]
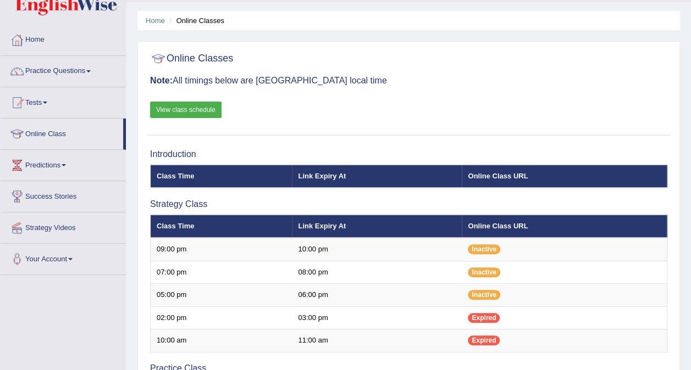
click at [160, 105] on link "View class schedule" at bounding box center [185, 110] width 71 height 16
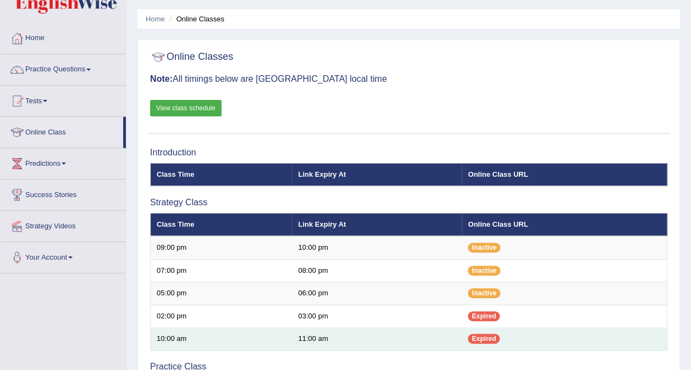
scroll to position [27, 0]
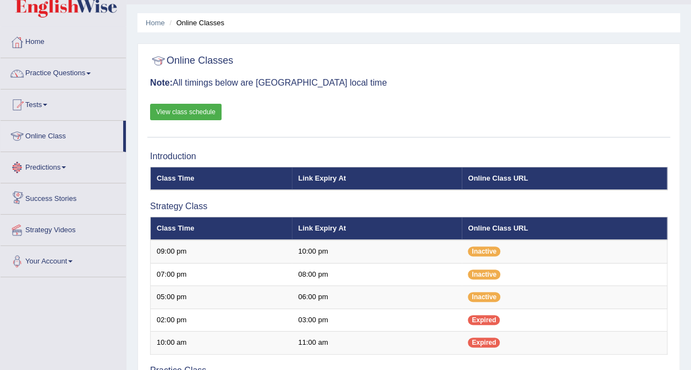
click at [62, 131] on link "Online Class" at bounding box center [62, 134] width 123 height 27
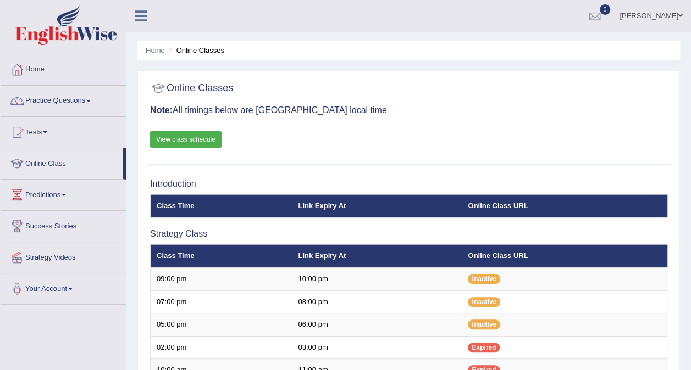
click at [62, 131] on link "Tests" at bounding box center [63, 130] width 125 height 27
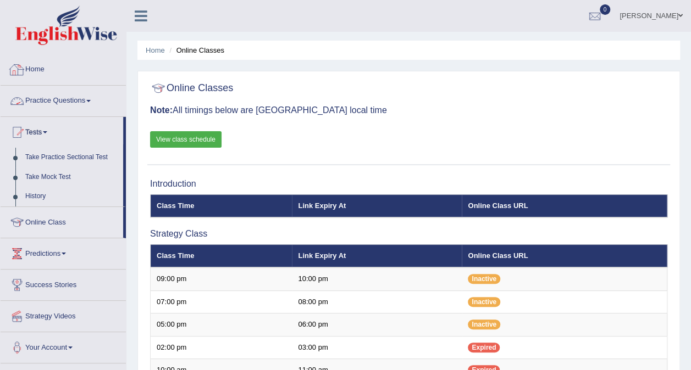
click at [51, 69] on link "Home" at bounding box center [63, 67] width 125 height 27
